Goal: Task Accomplishment & Management: Use online tool/utility

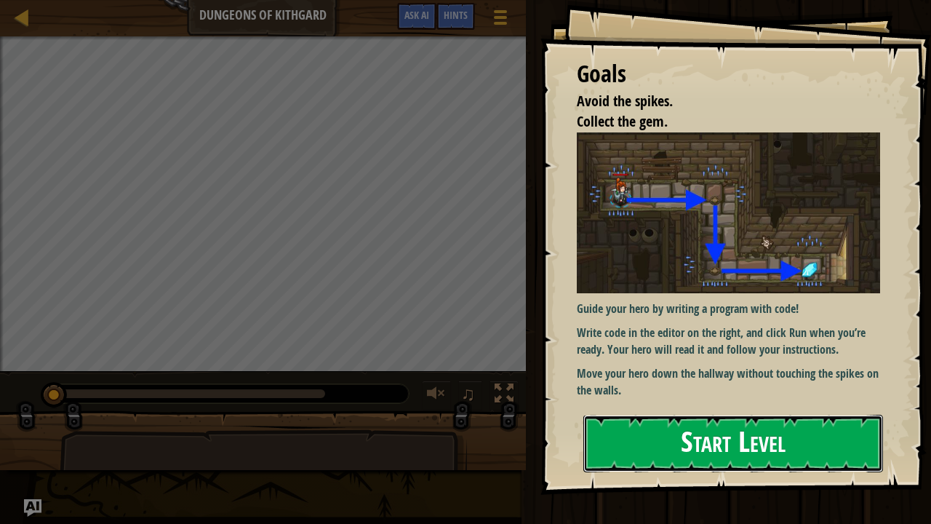
click at [684, 431] on button "Start Level" at bounding box center [733, 443] width 300 height 57
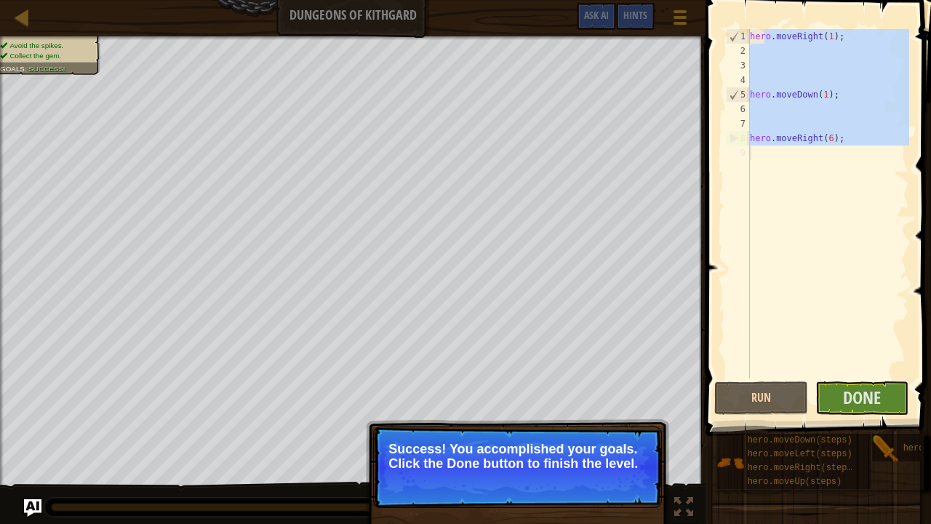
drag, startPoint x: 765, startPoint y: 39, endPoint x: 840, endPoint y: 148, distance: 131.7
click at [840, 148] on div "hero . moveRight ( 1 ) ; hero . moveDown ( 1 ) ; hero . moveRight ( 6 ) ;" at bounding box center [828, 218] width 162 height 378
type textarea "hero.moveRight(6);"
click at [839, 147] on div "hero . moveRight ( 1 ) ; hero . moveDown ( 1 ) ; hero . moveRight ( 6 ) ;" at bounding box center [828, 203] width 162 height 349
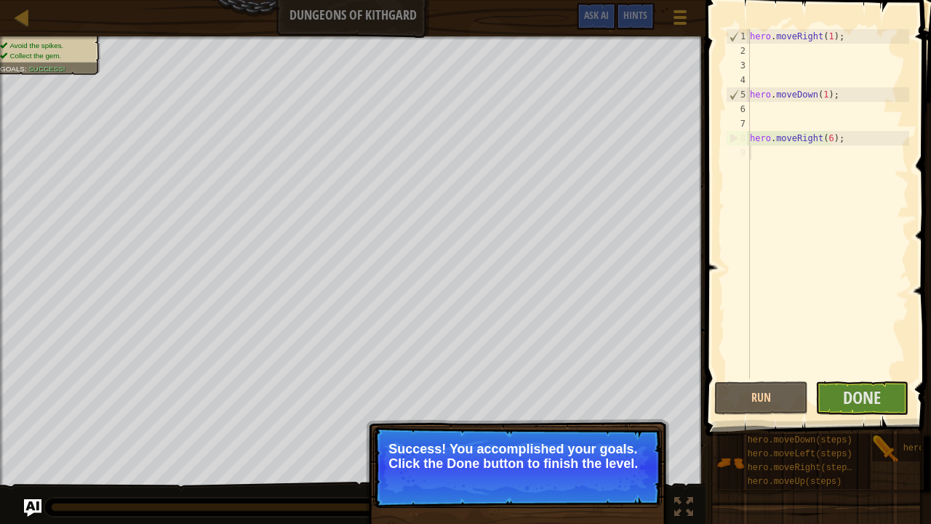
click at [798, 32] on div "hero . moveRight ( 1 ) ; hero . moveDown ( 1 ) ; hero . moveRight ( 6 ) ;" at bounding box center [828, 218] width 162 height 378
type textarea "hero.moveRight(1);"
drag, startPoint x: 763, startPoint y: 57, endPoint x: 807, endPoint y: 32, distance: 50.2
click at [764, 57] on div "hero . moveRight ( 1 ) ; hero . moveDown ( 1 ) ; hero . moveRight ( 6 ) ;" at bounding box center [828, 218] width 162 height 378
